Goal: Information Seeking & Learning: Learn about a topic

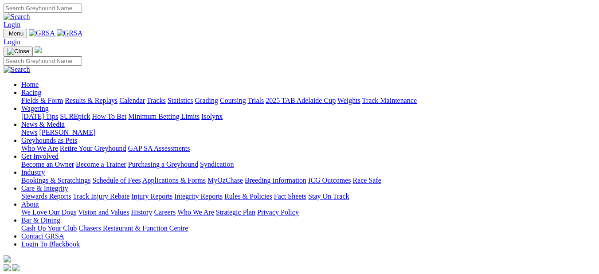
scroll to position [754, 0]
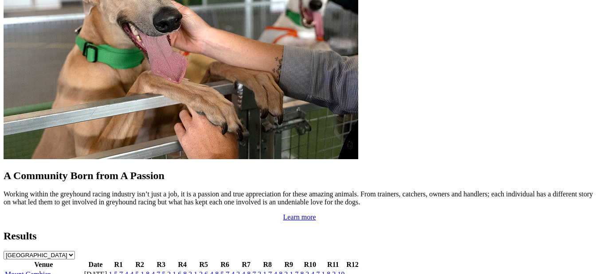
click at [49, 271] on link "Mount Gambier" at bounding box center [28, 275] width 46 height 8
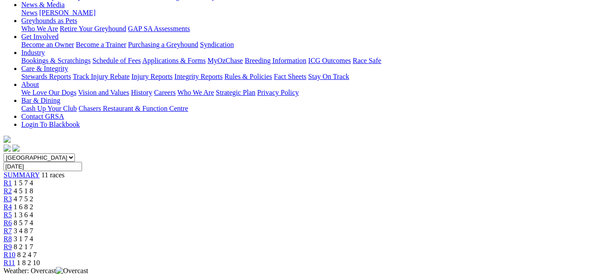
scroll to position [133, 0]
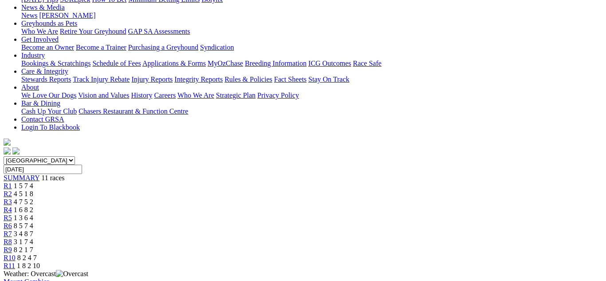
drag, startPoint x: 403, startPoint y: 32, endPoint x: 403, endPoint y: 46, distance: 13.8
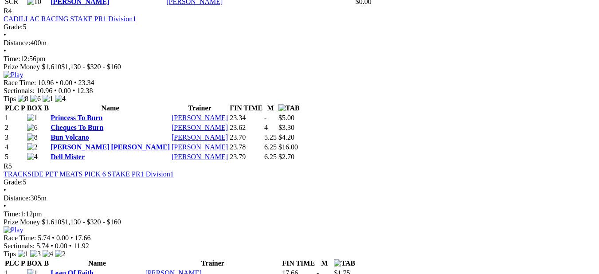
scroll to position [976, 0]
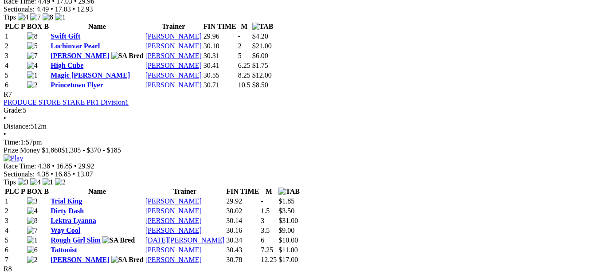
scroll to position [1375, 0]
